Goal: Task Accomplishment & Management: Manage account settings

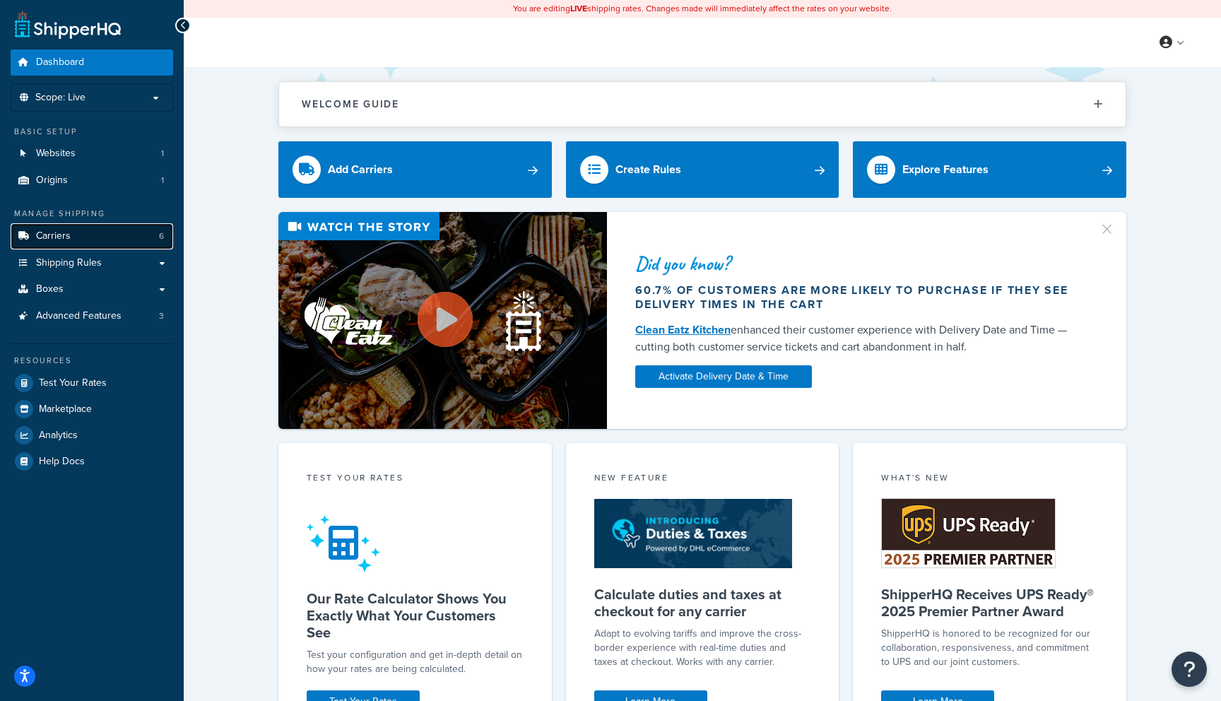
click at [80, 240] on link "Carriers 6" at bounding box center [92, 236] width 163 height 26
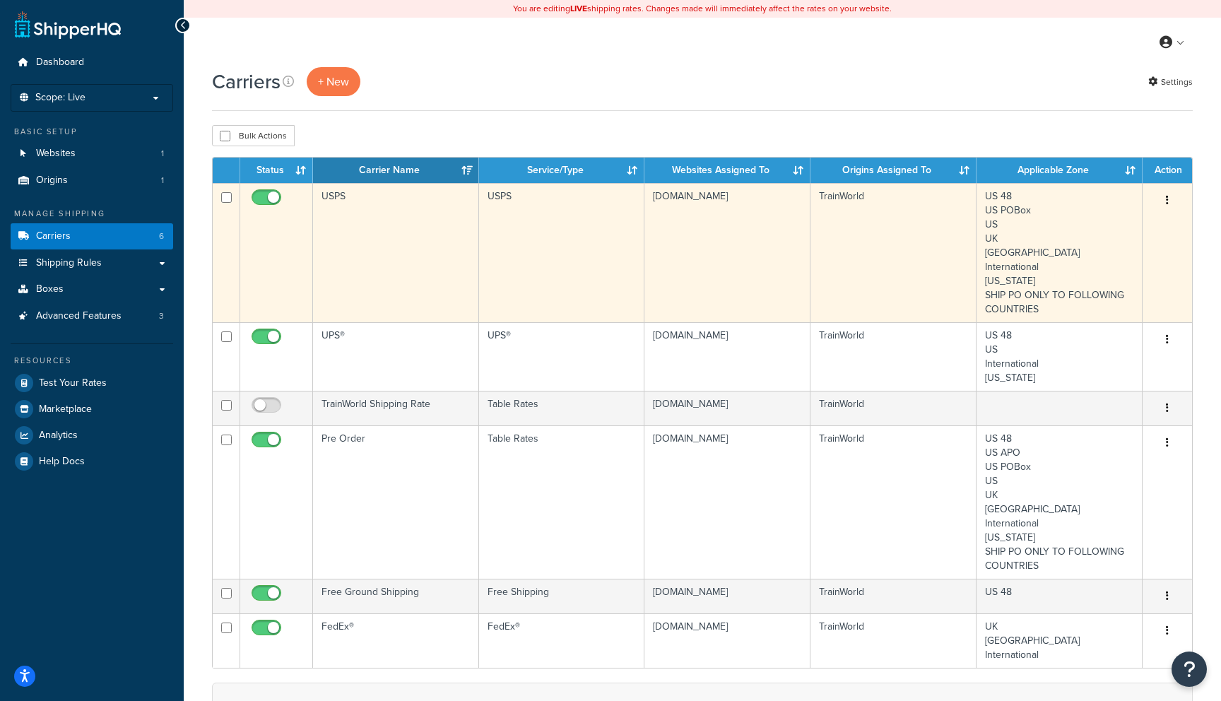
click at [898, 253] on td "TrainWorld" at bounding box center [894, 252] width 166 height 139
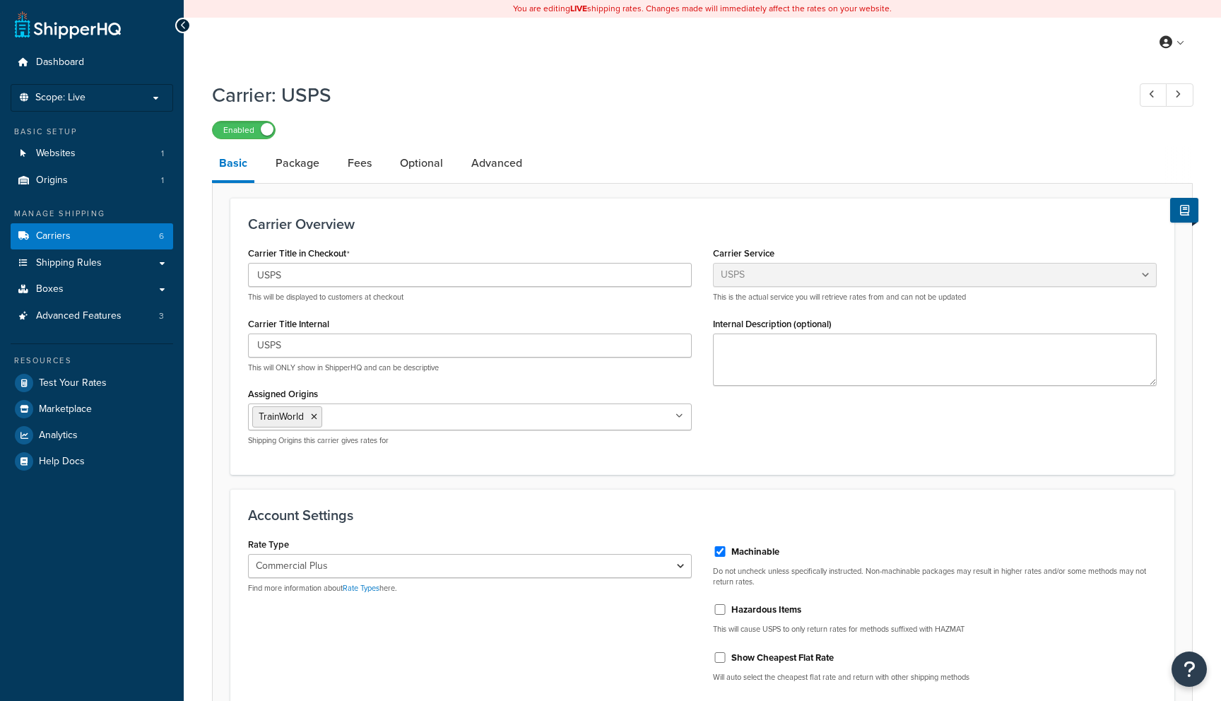
select select "usps"
select select "PLUS"
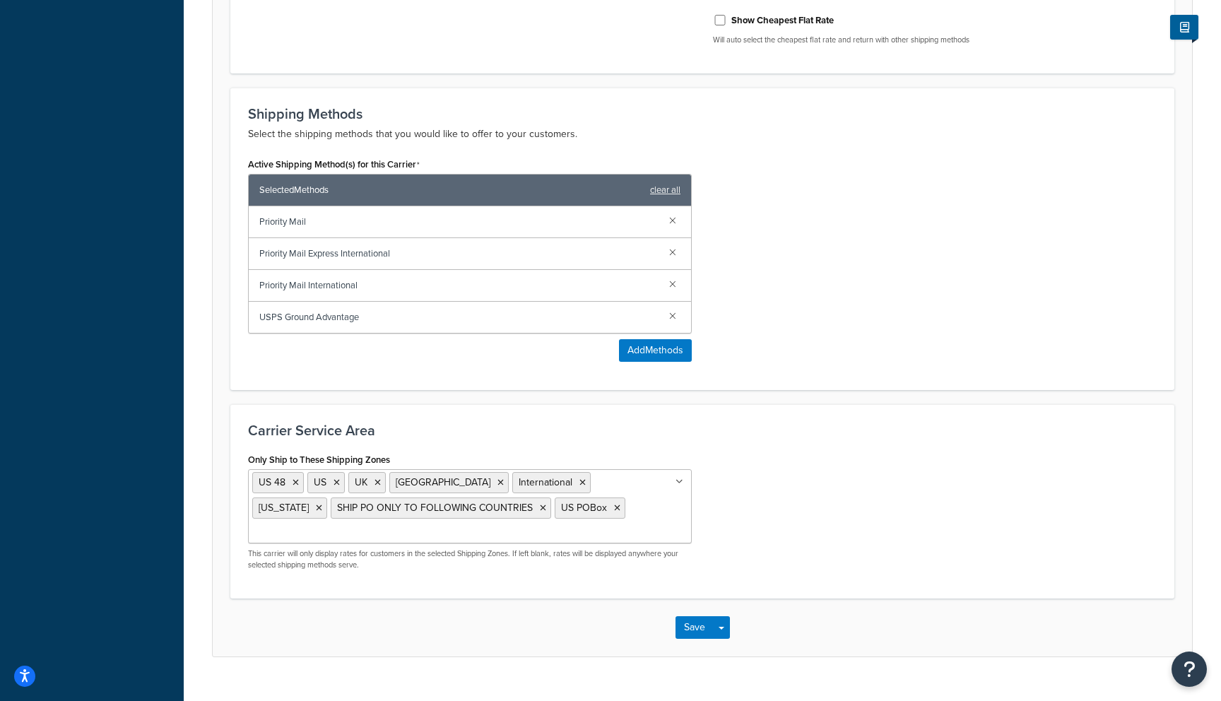
scroll to position [644, 0]
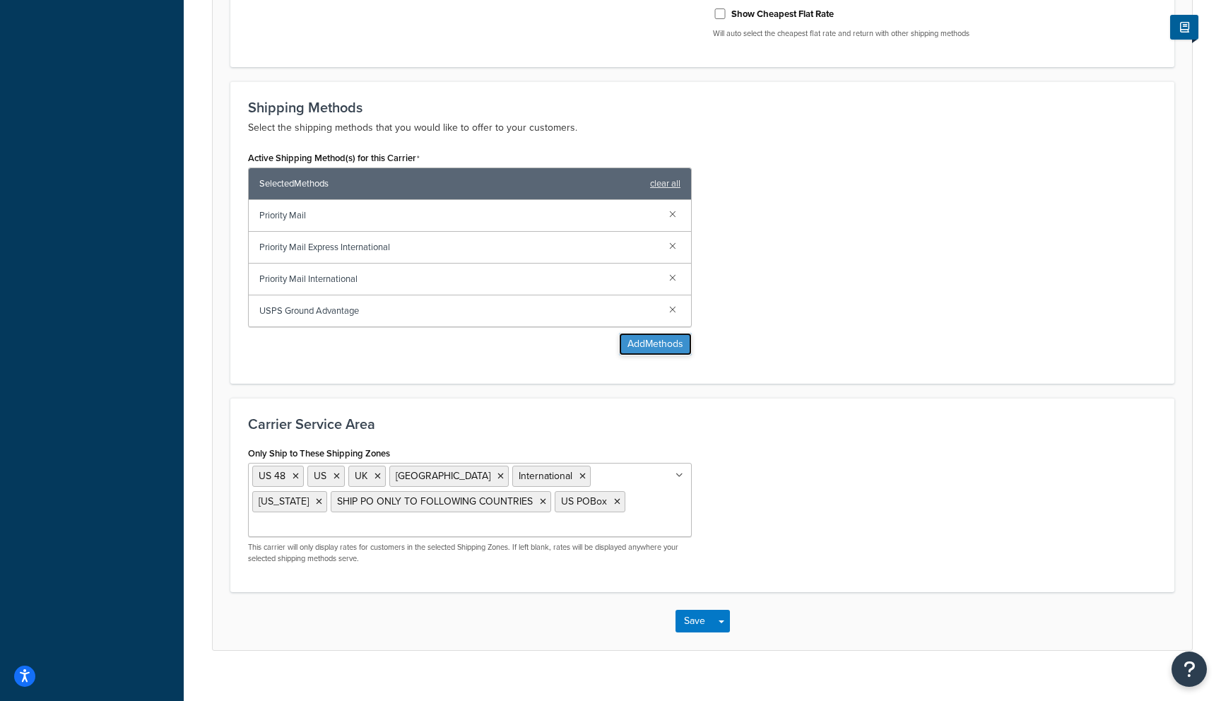
click at [657, 345] on button "Add Methods" at bounding box center [655, 344] width 73 height 23
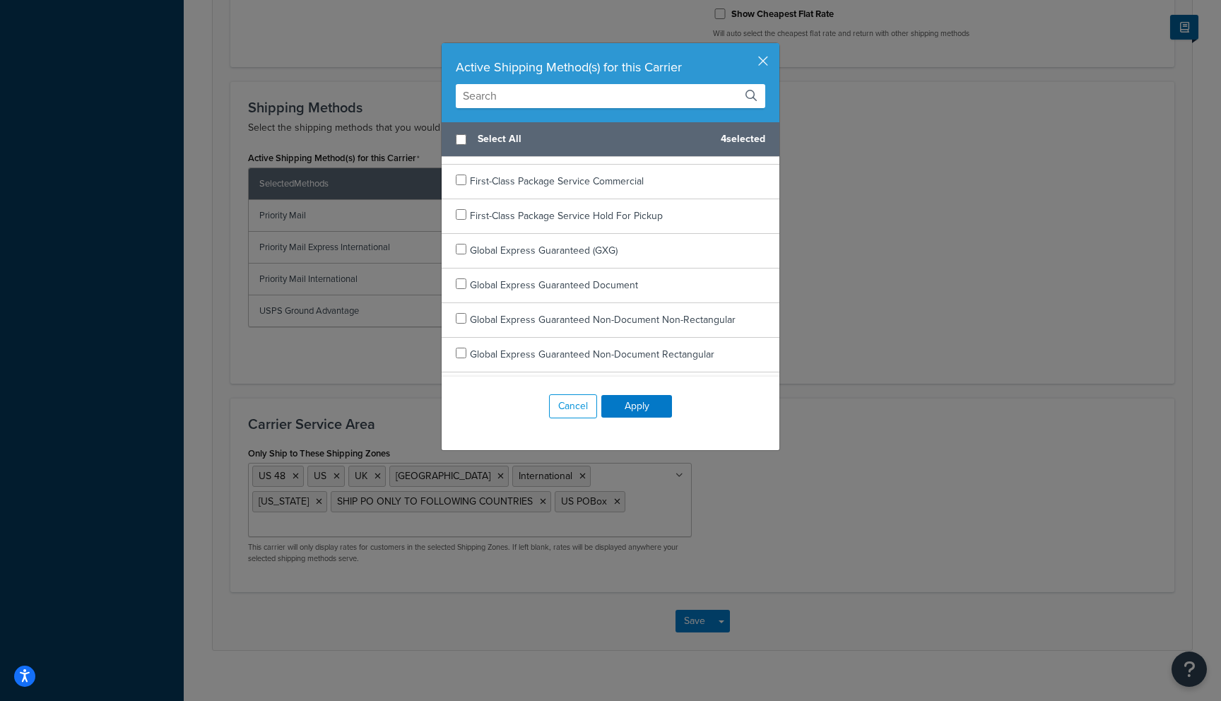
scroll to position [311, 0]
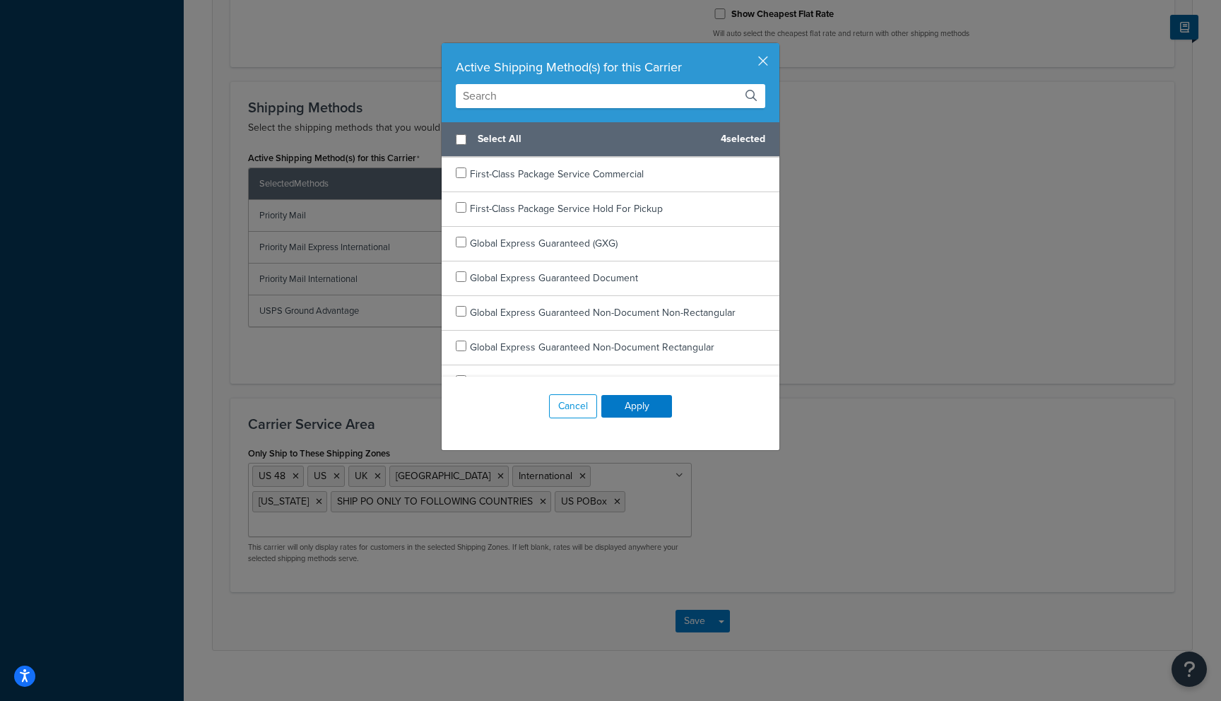
click at [301, 344] on div "Active Shipping Method(s) for this Carrier Select All 4 selected First-Class Ma…" at bounding box center [610, 350] width 1221 height 701
click at [776, 47] on button "button" at bounding box center [778, 45] width 4 height 4
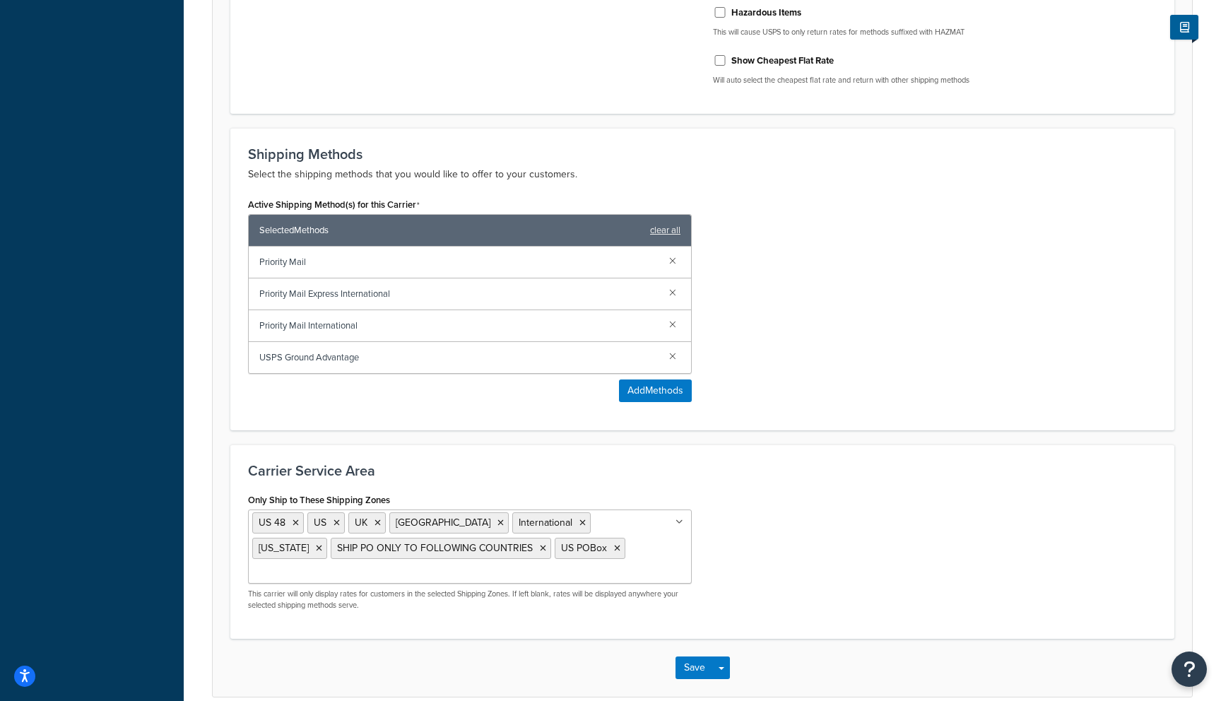
scroll to position [644, 0]
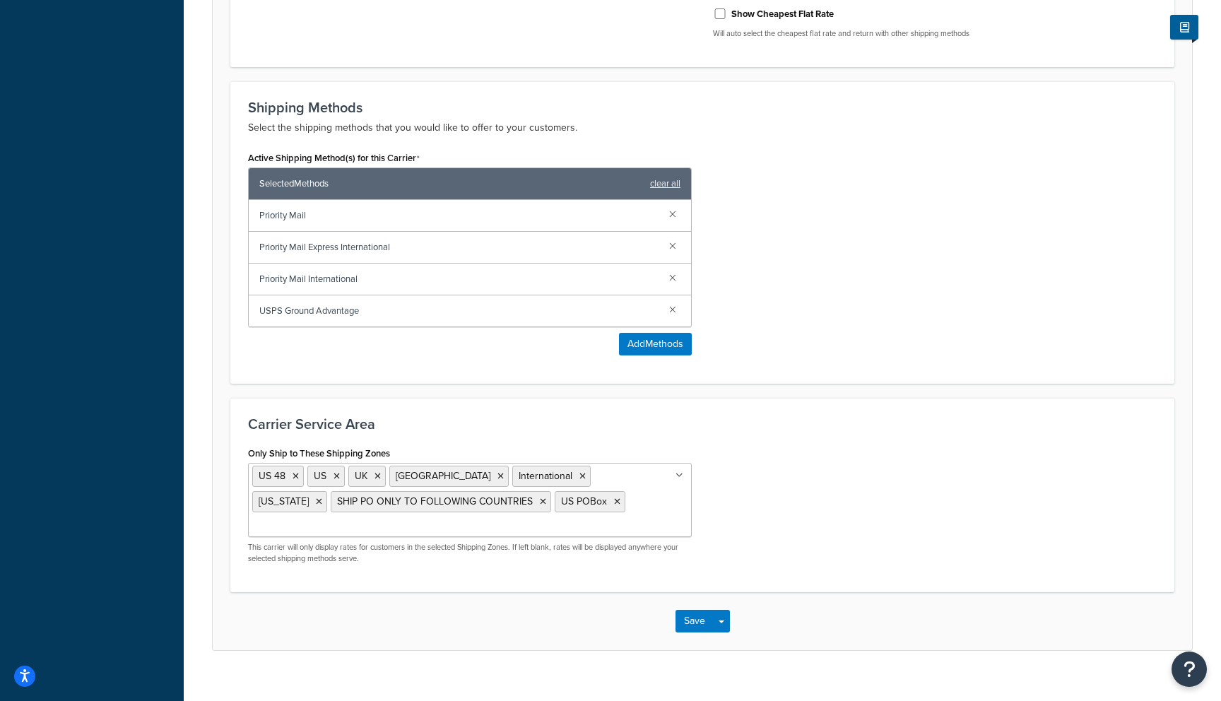
click at [377, 519] on input "Only Ship to These Shipping Zones" at bounding box center [314, 527] width 125 height 16
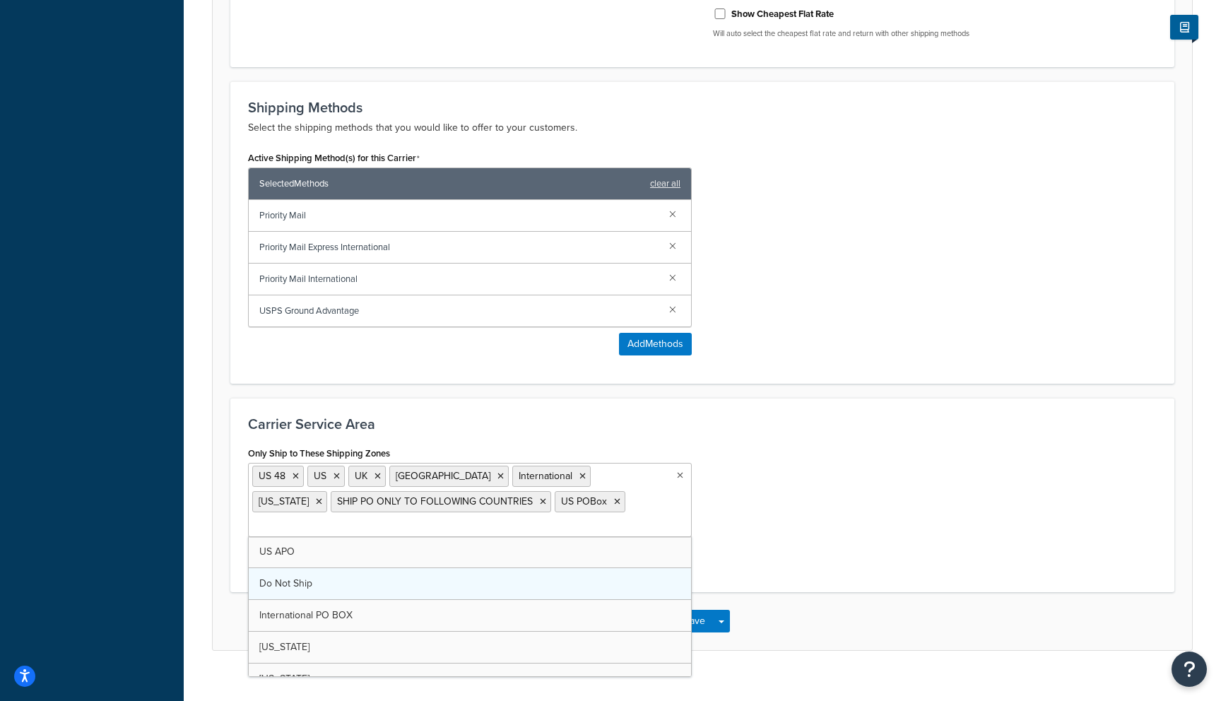
scroll to position [114, 0]
click at [855, 392] on form "Carrier Overview Carrier Title in Checkout USPS This will be displayed to custo…" at bounding box center [703, 102] width 980 height 1096
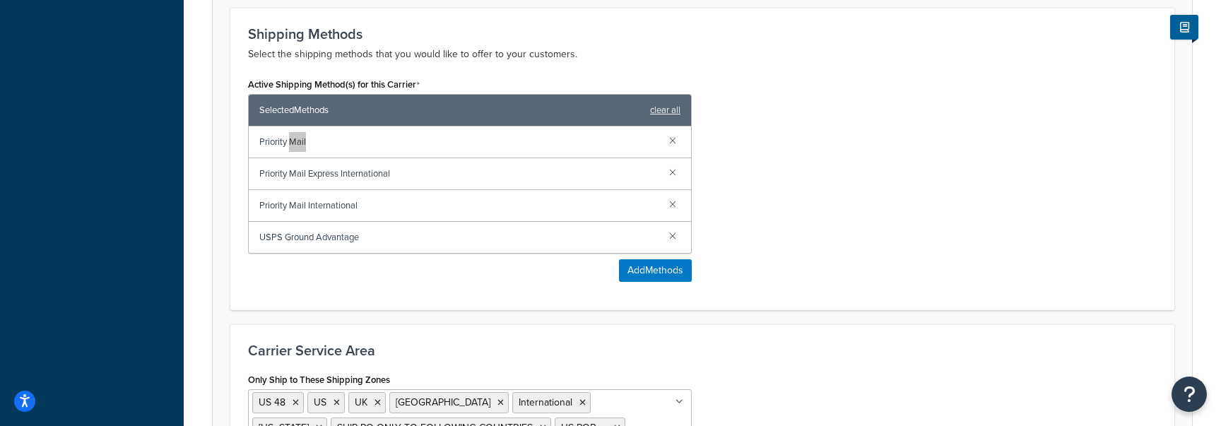
scroll to position [730, 0]
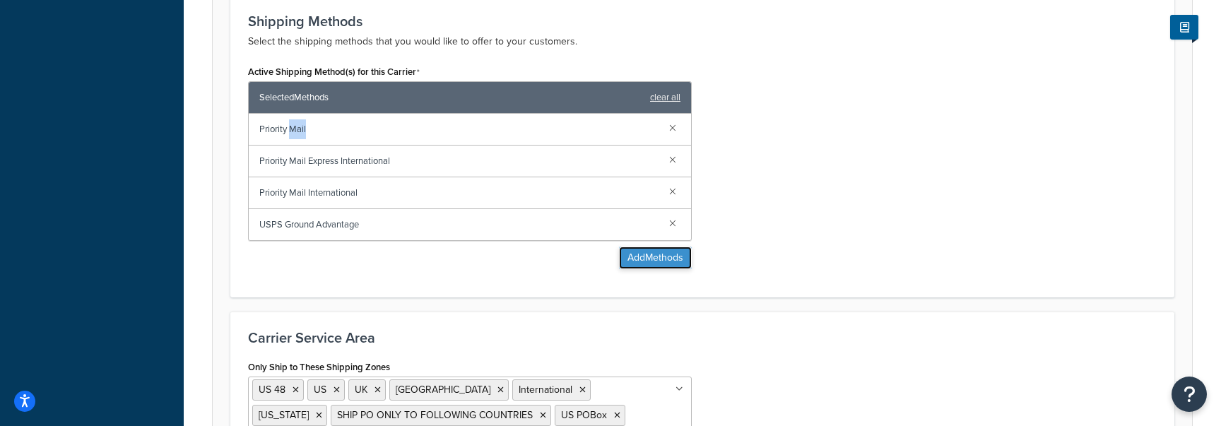
click at [642, 256] on button "Add Methods" at bounding box center [655, 258] width 73 height 23
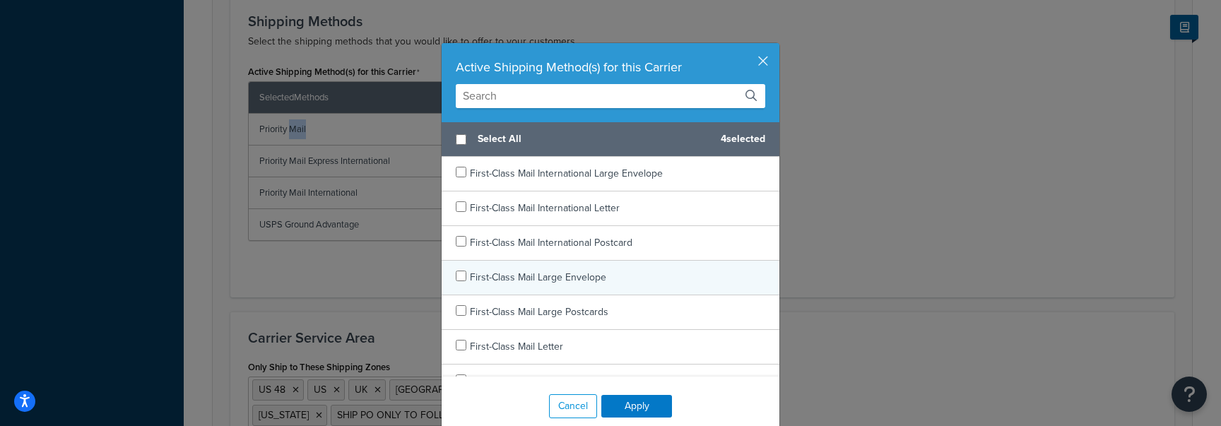
scroll to position [6, 0]
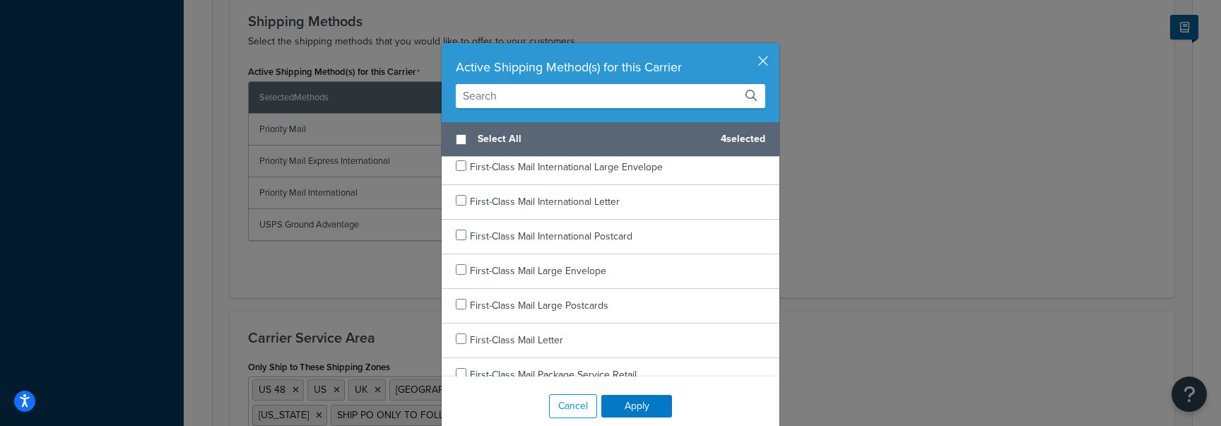
click at [553, 99] on input "text" at bounding box center [611, 96] width 310 height 24
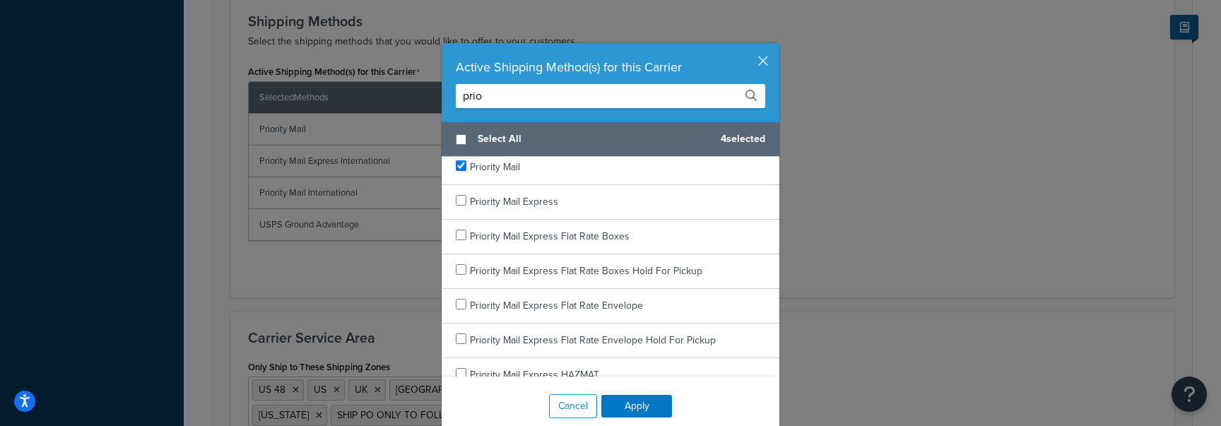
type input "prio"
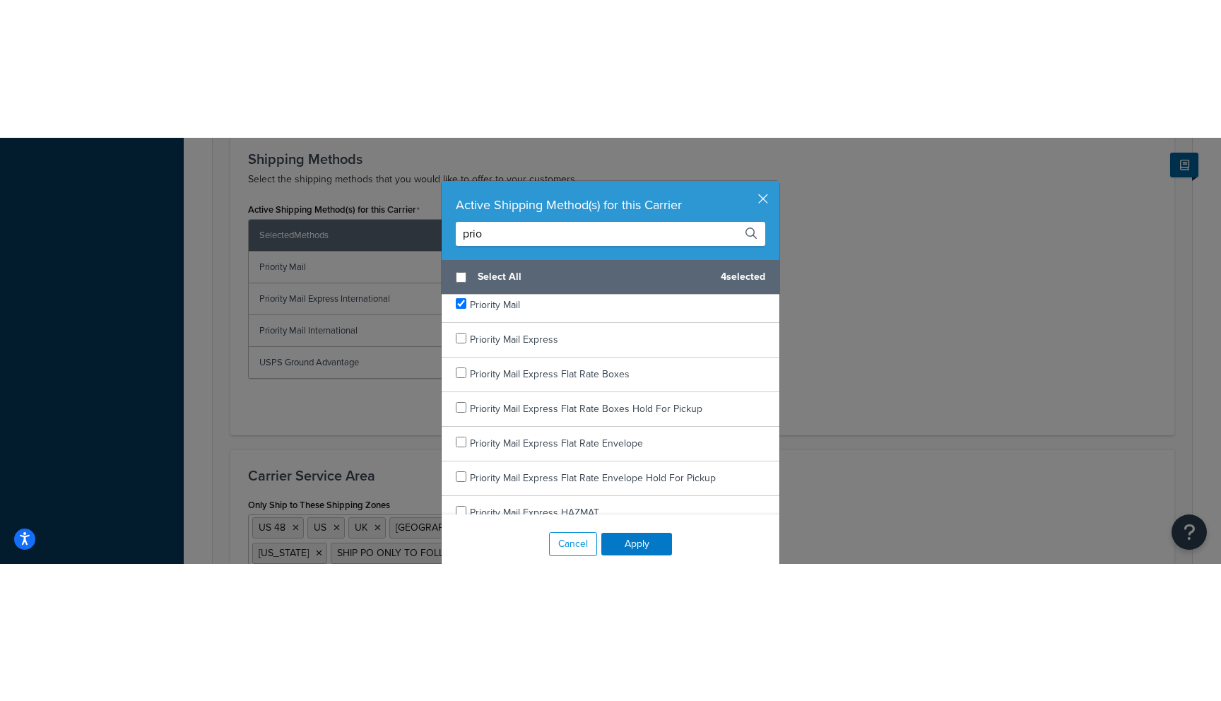
scroll to position [644, 0]
